Goal: Task Accomplishment & Management: Use online tool/utility

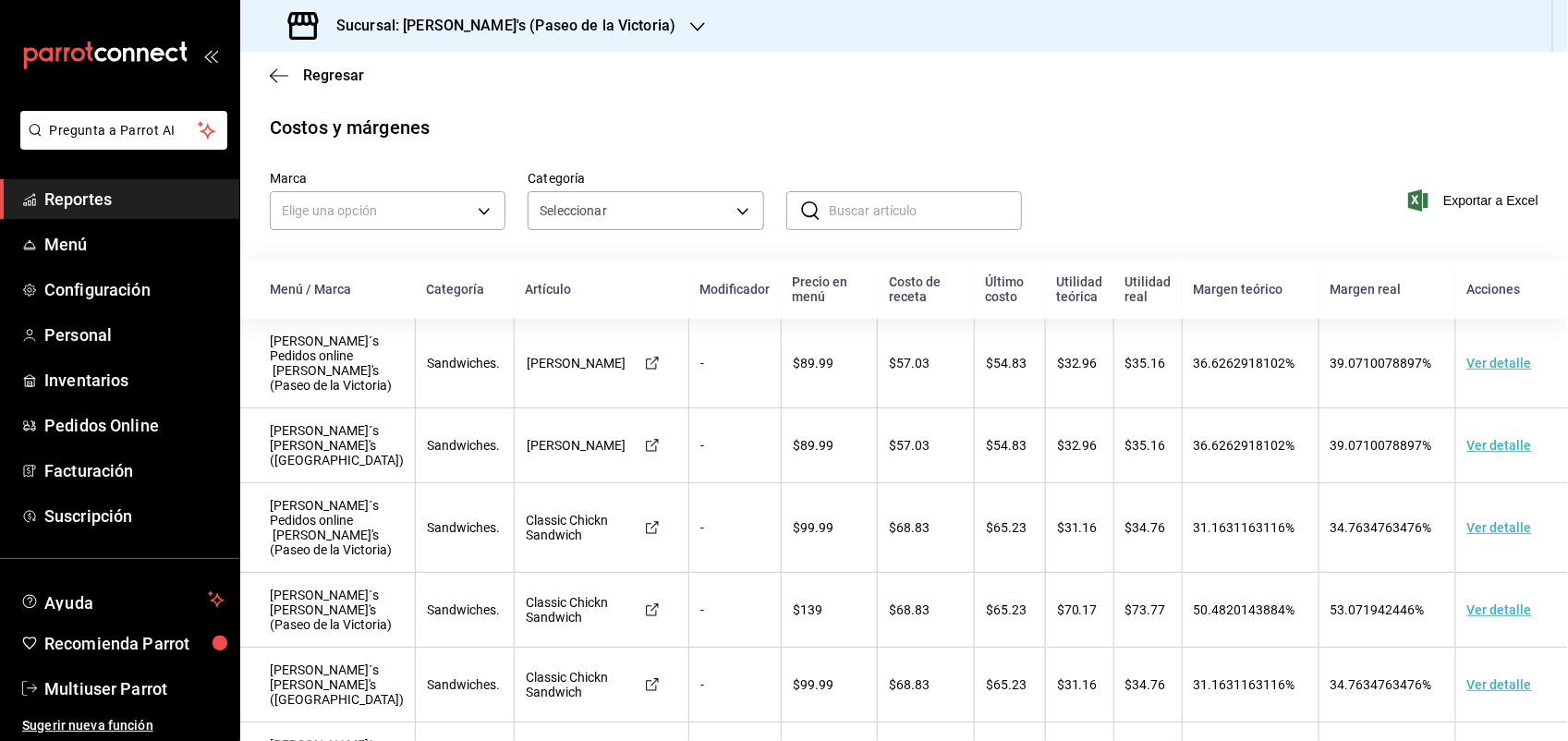
click at [690, 24] on icon "button" at bounding box center [697, 27] width 15 height 15
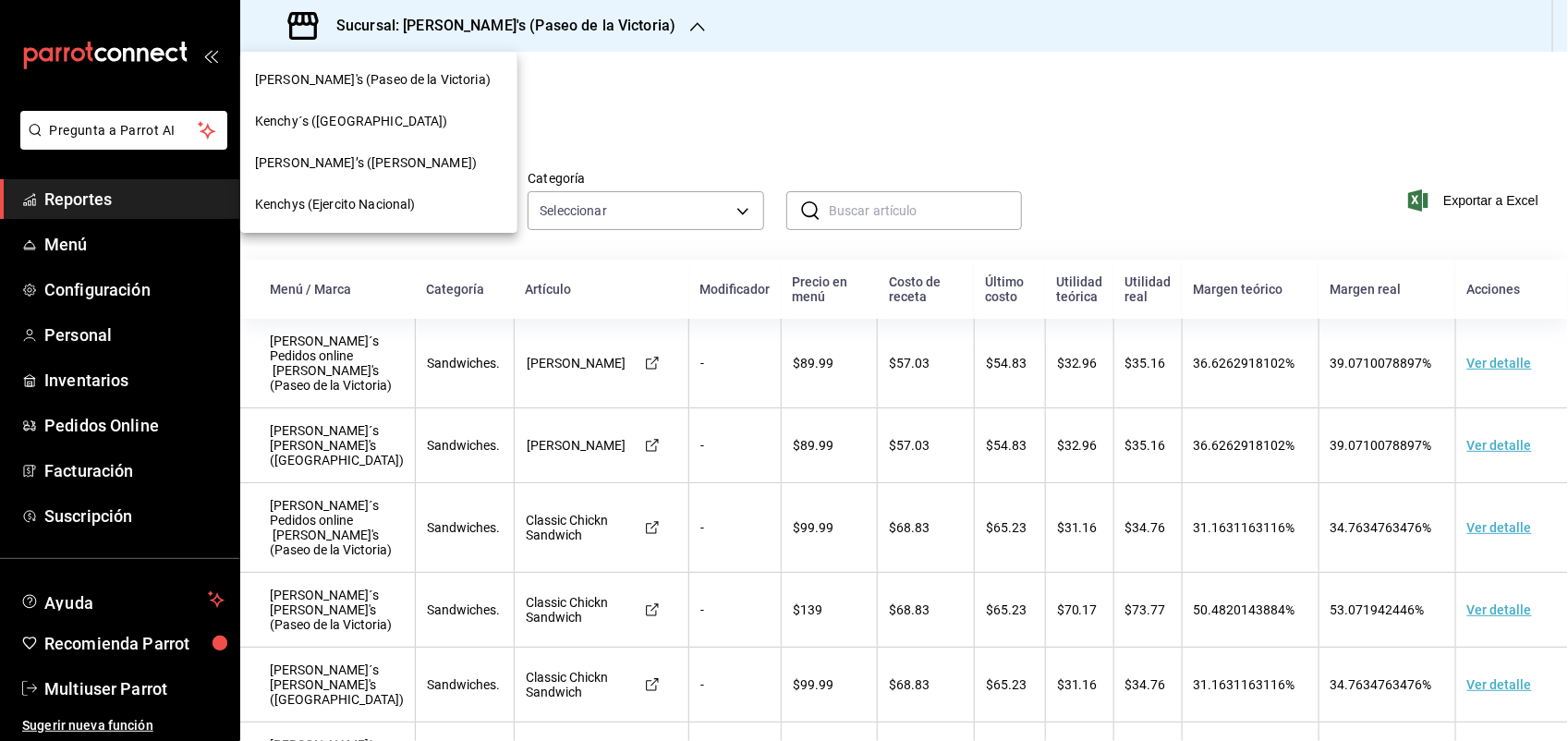
click at [398, 115] on div "Kenchy´s ([GEOGRAPHIC_DATA])" at bounding box center [378, 121] width 248 height 20
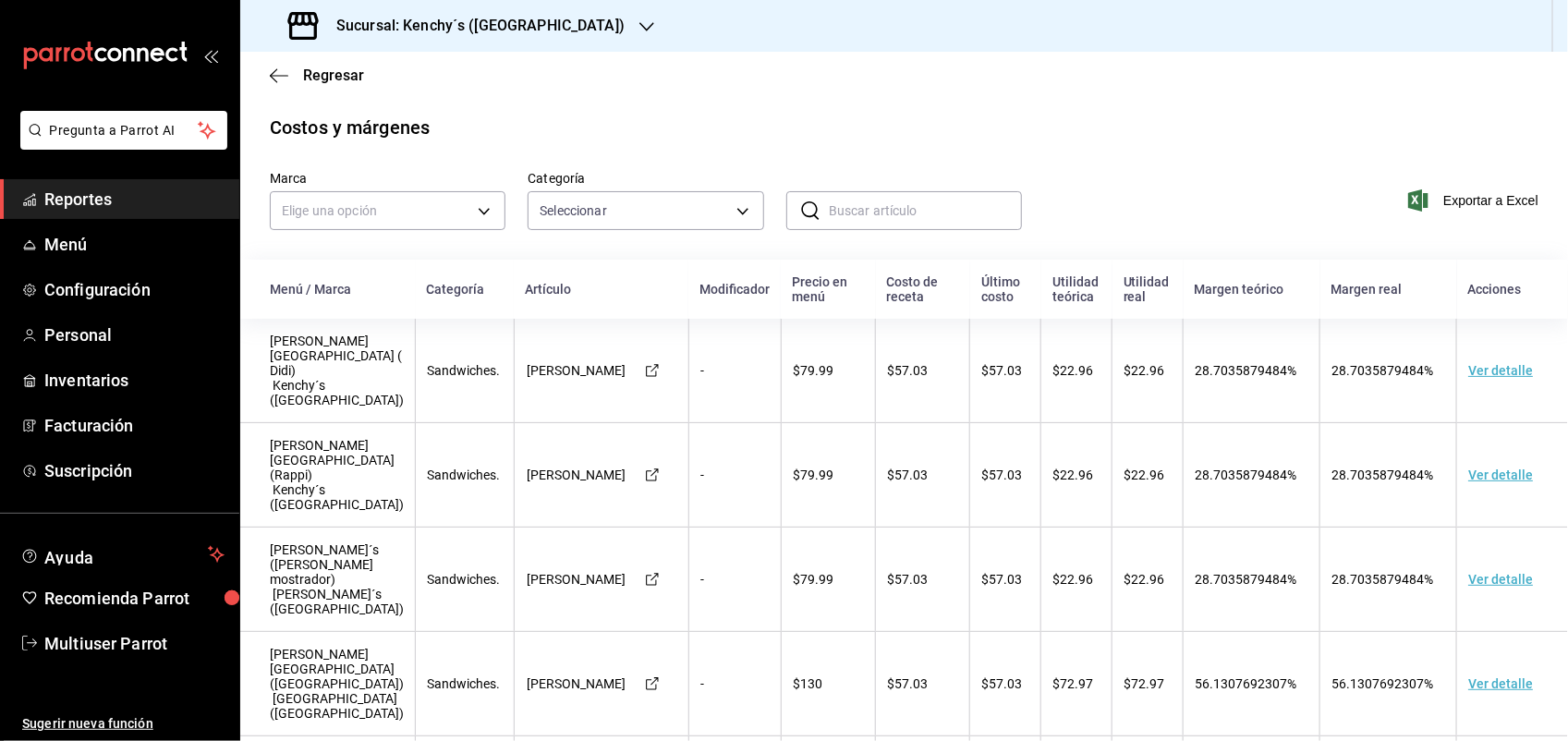
click at [95, 191] on span "Reportes" at bounding box center [134, 198] width 181 height 25
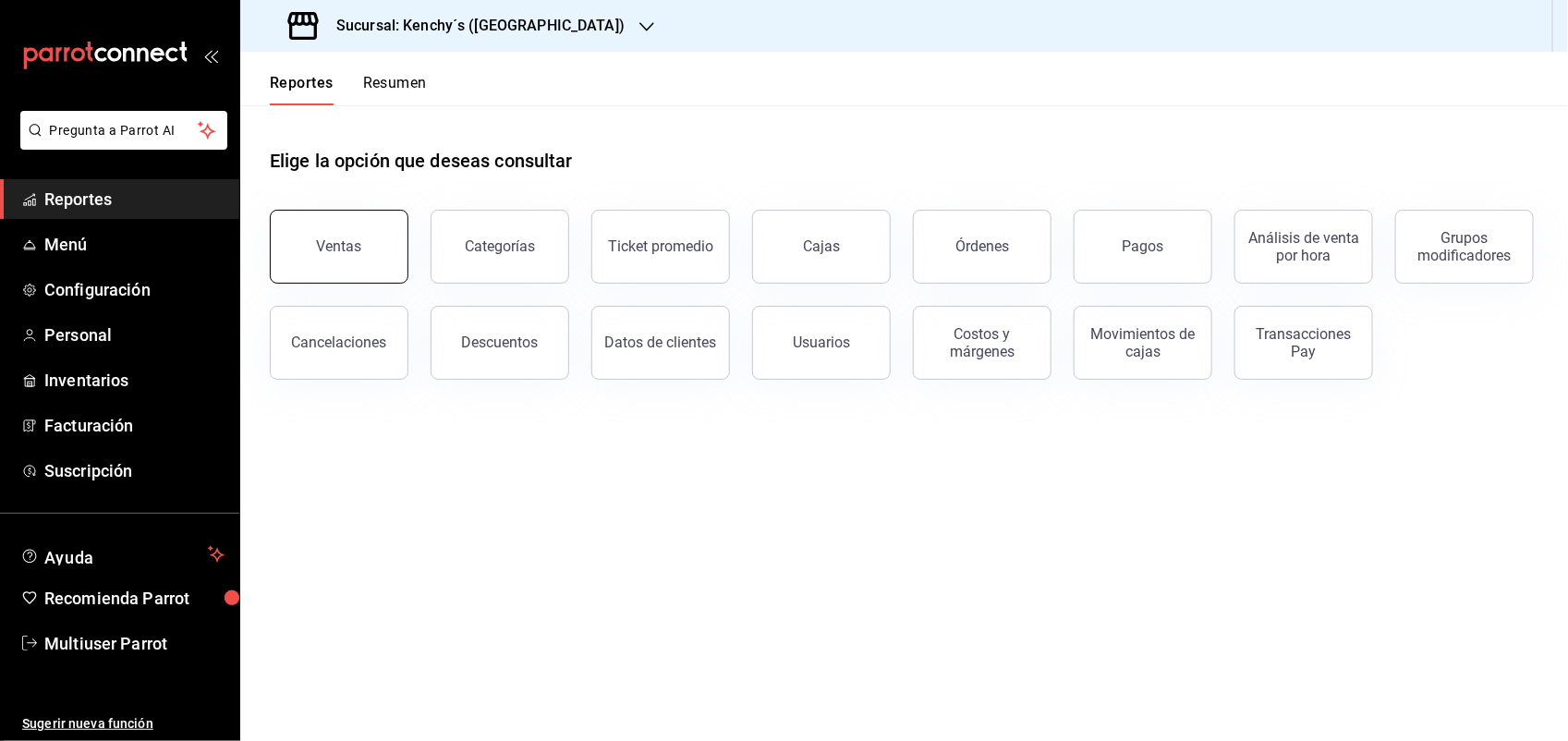
click at [366, 243] on button "Ventas" at bounding box center [338, 246] width 138 height 74
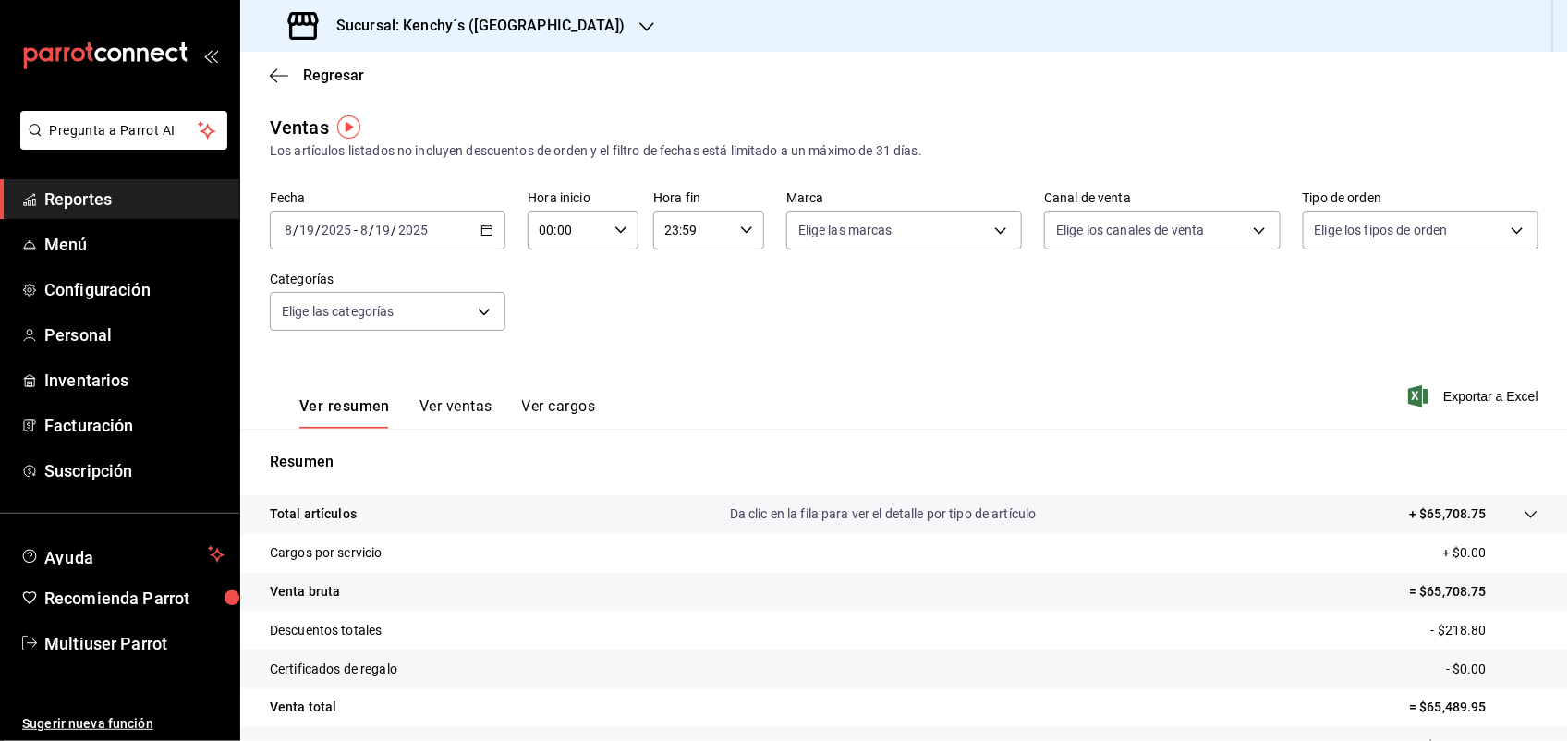
click at [485, 229] on icon "button" at bounding box center [486, 230] width 13 height 13
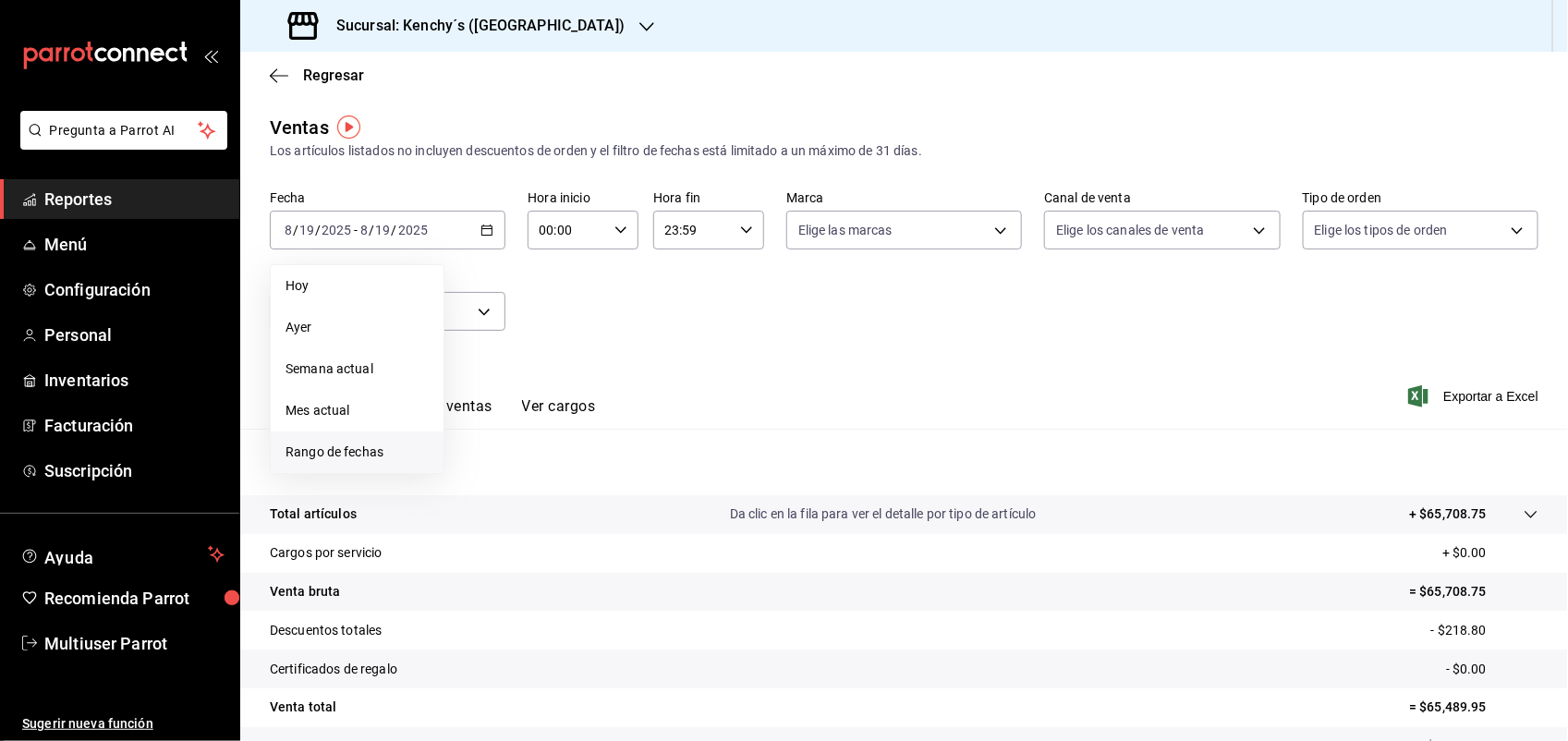
click at [385, 450] on span "Rango de fechas" at bounding box center [356, 452] width 143 height 20
click at [482, 394] on abbr "4" at bounding box center [483, 393] width 7 height 13
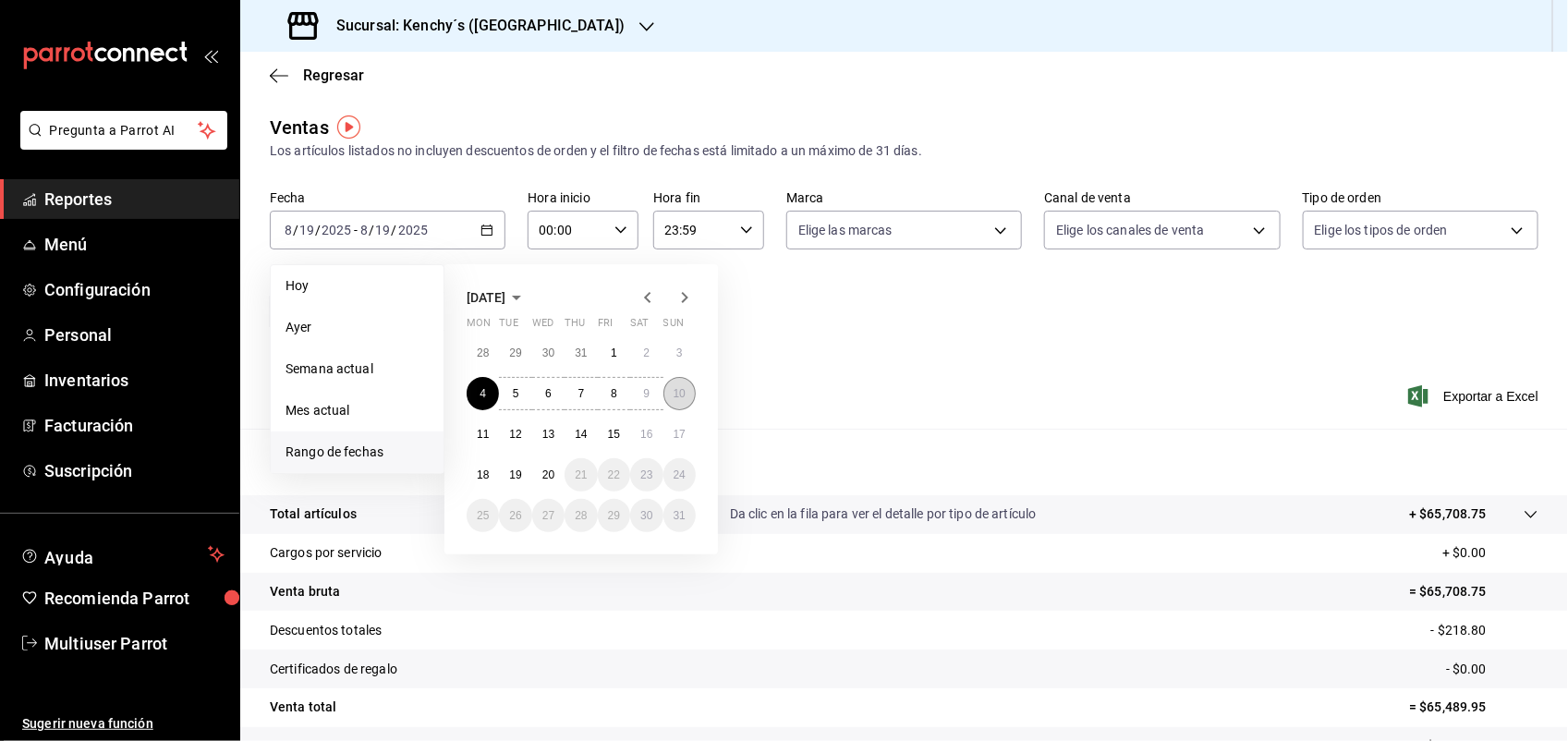
click at [687, 398] on button "10" at bounding box center [679, 394] width 33 height 34
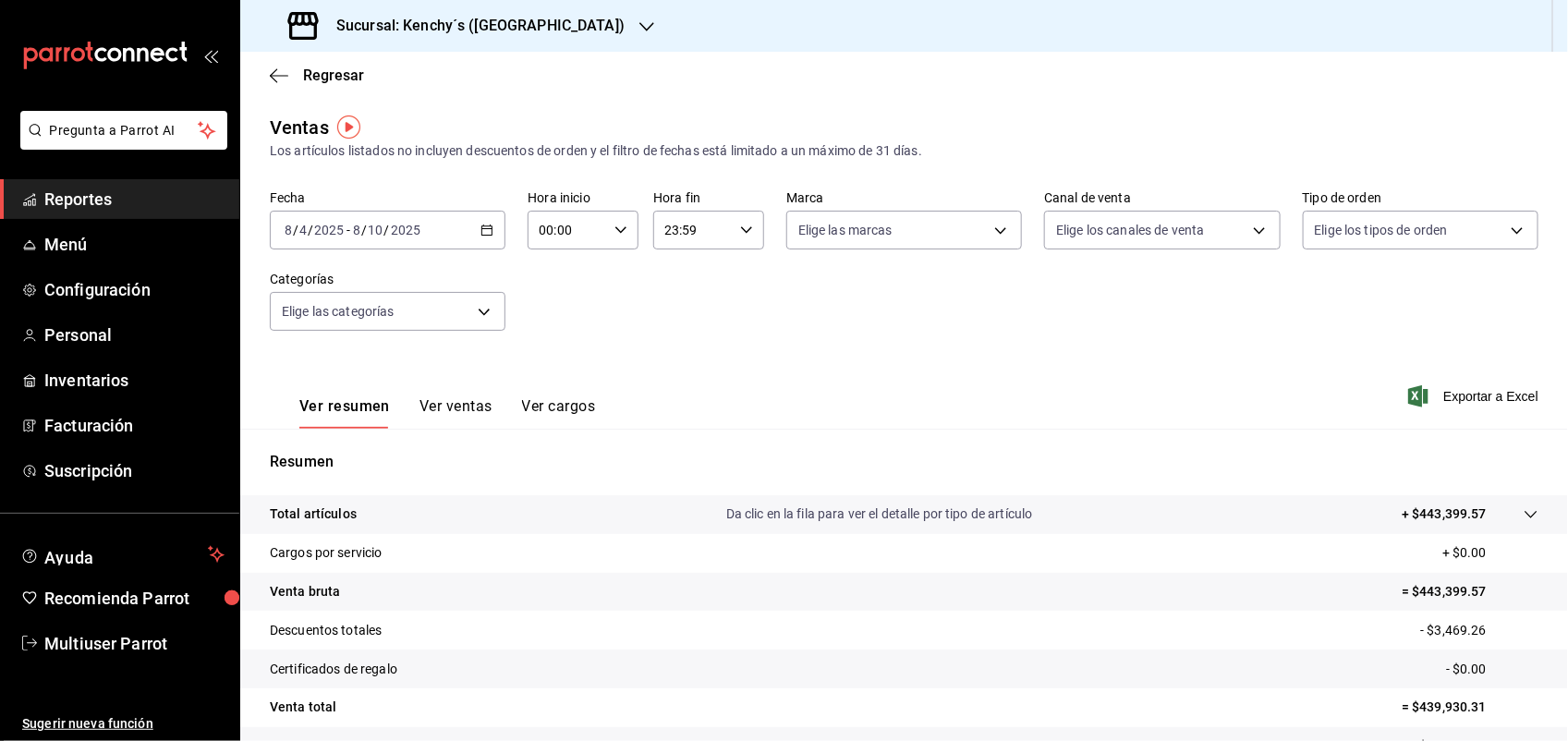
click at [531, 399] on button "Ver cargos" at bounding box center [559, 413] width 74 height 32
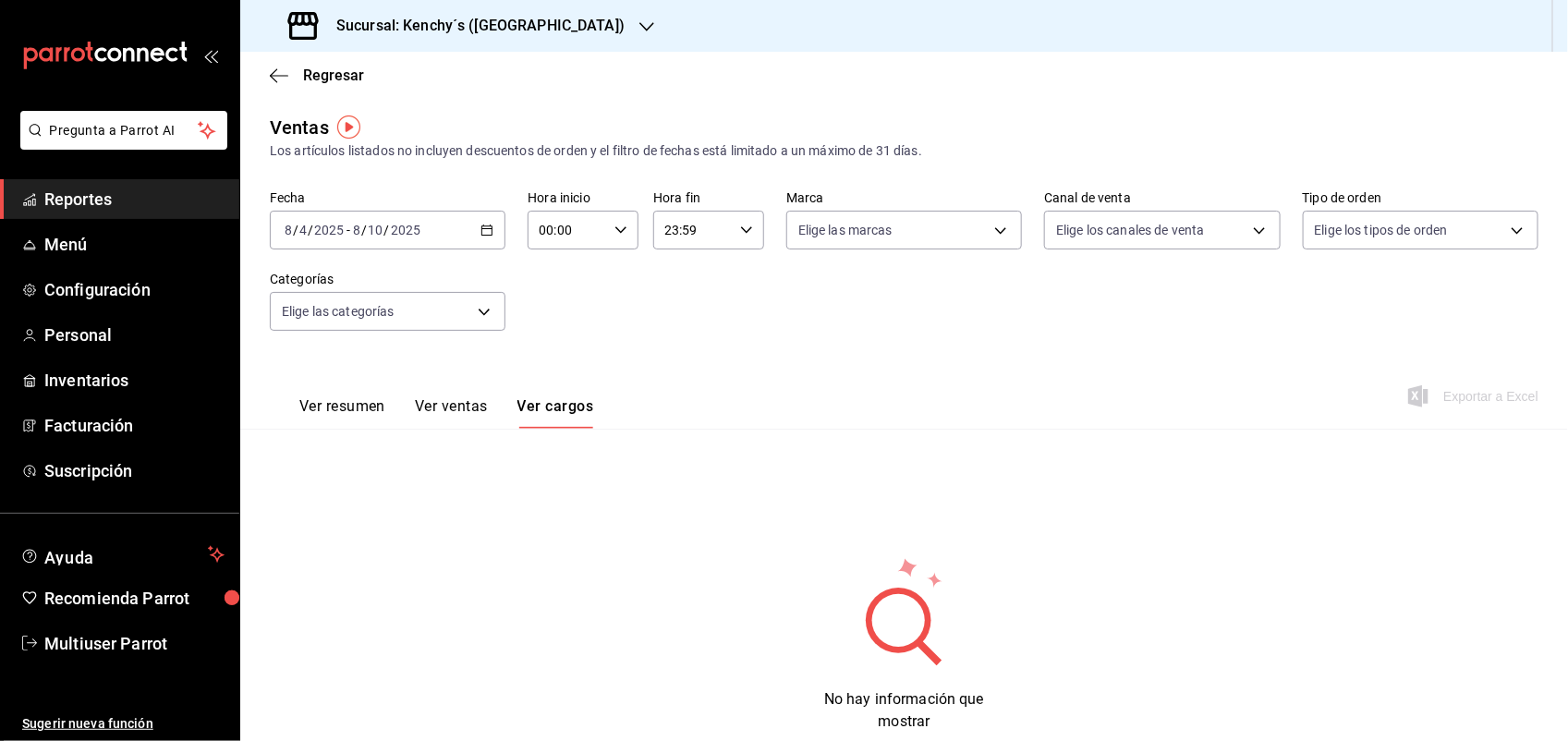
click at [362, 404] on button "Ver resumen" at bounding box center [341, 413] width 86 height 32
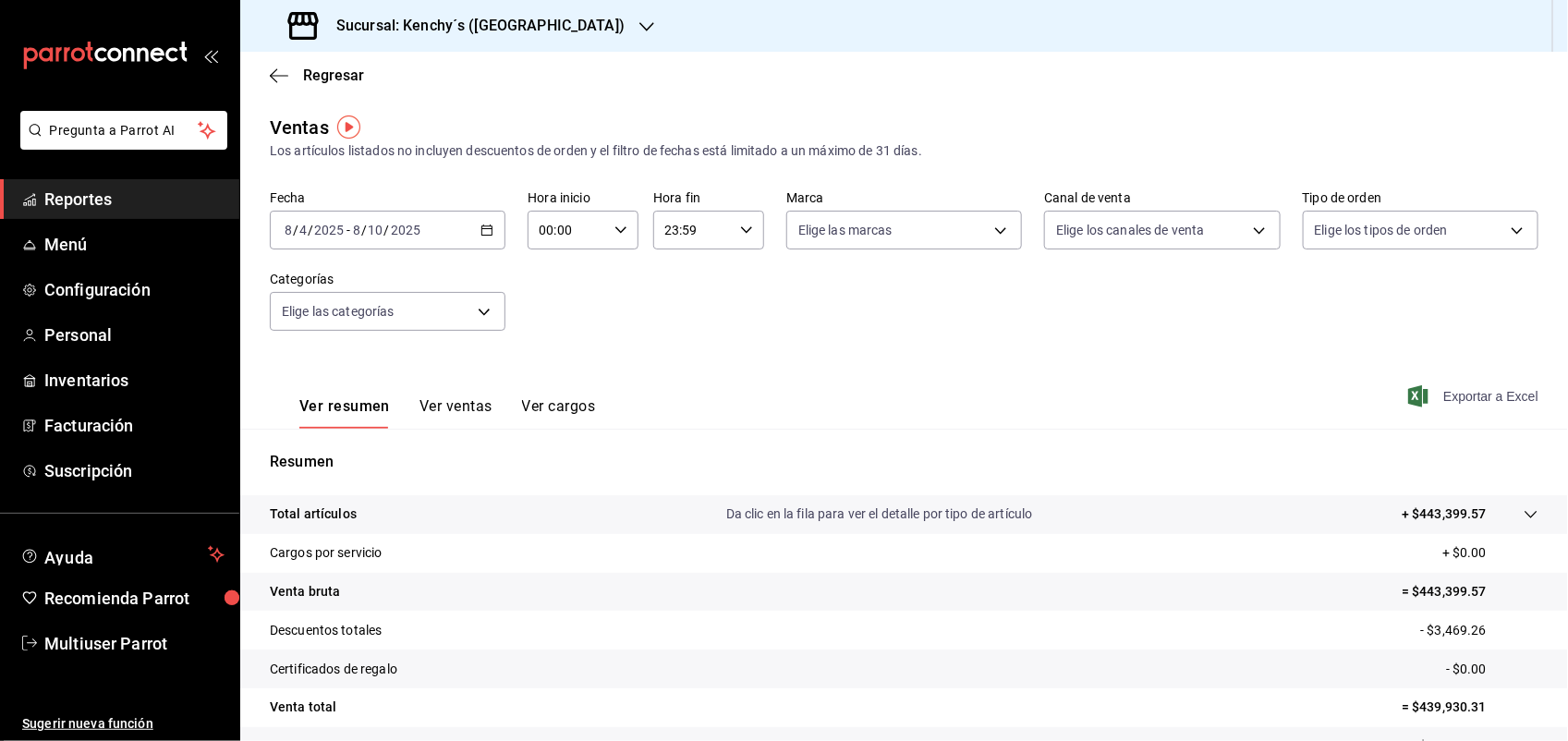
click at [1452, 396] on span "Exportar a Excel" at bounding box center [1474, 396] width 126 height 22
